Goal: Task Accomplishment & Management: Use online tool/utility

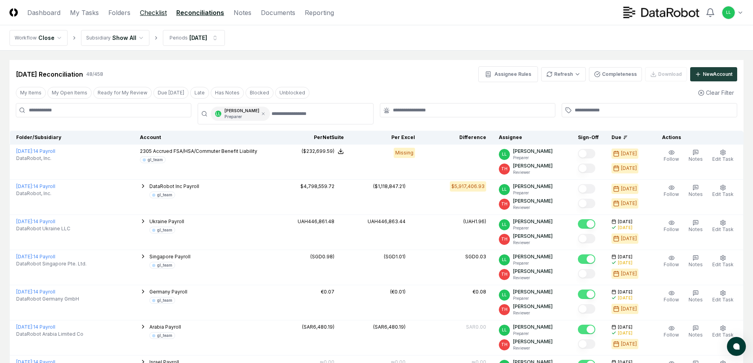
click at [145, 12] on link "Checklist" at bounding box center [153, 12] width 27 height 9
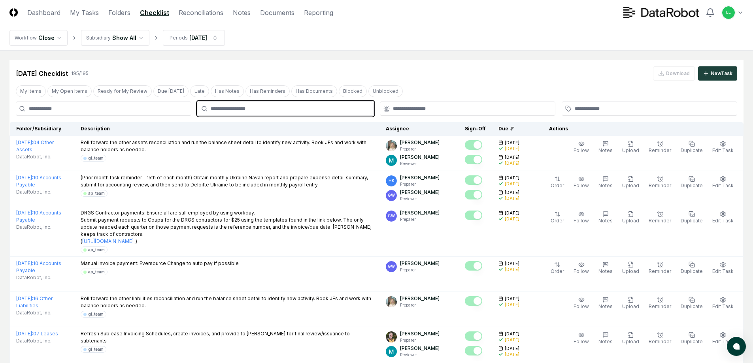
click at [232, 109] on input "text" at bounding box center [289, 108] width 157 height 7
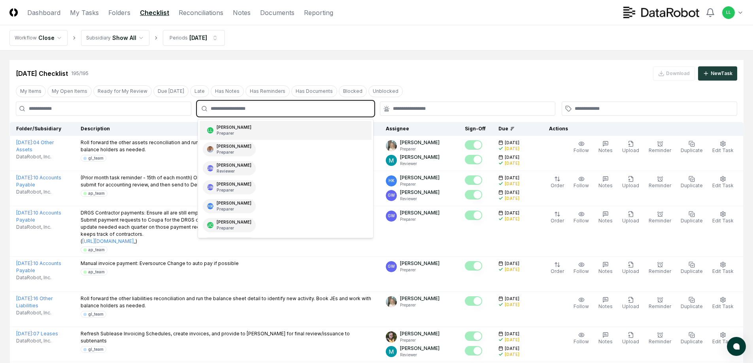
click at [230, 130] on p "Preparer" at bounding box center [234, 133] width 35 height 6
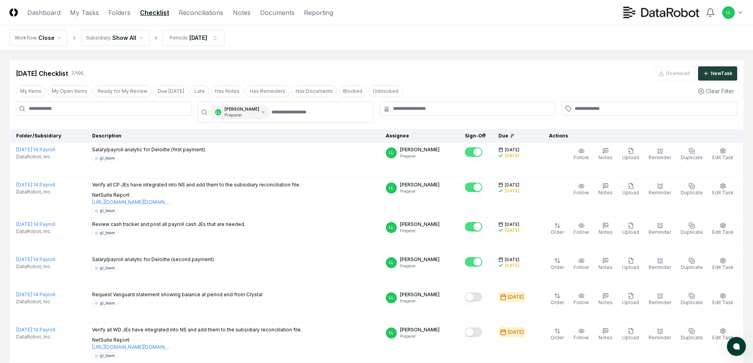
click at [456, 78] on div "[DATE] Checklist 7 / 195 Download New Task" at bounding box center [376, 73] width 721 height 14
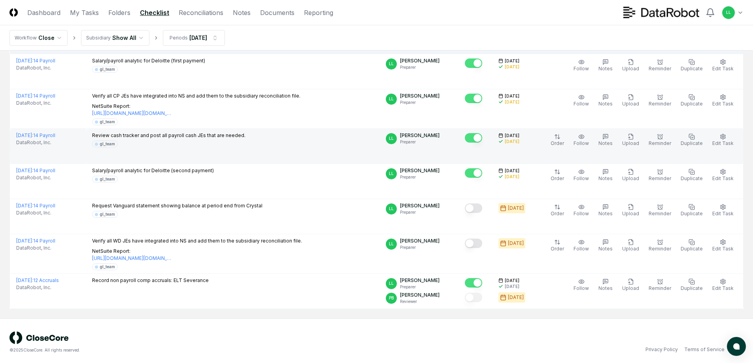
scroll to position [92, 0]
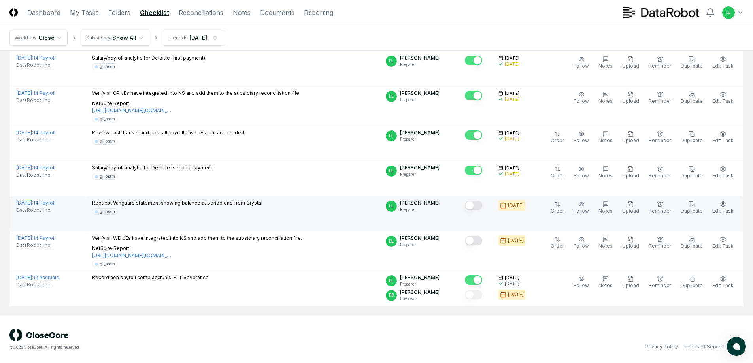
click at [478, 205] on button "Mark complete" at bounding box center [473, 205] width 17 height 9
